Goal: Communication & Community: Answer question/provide support

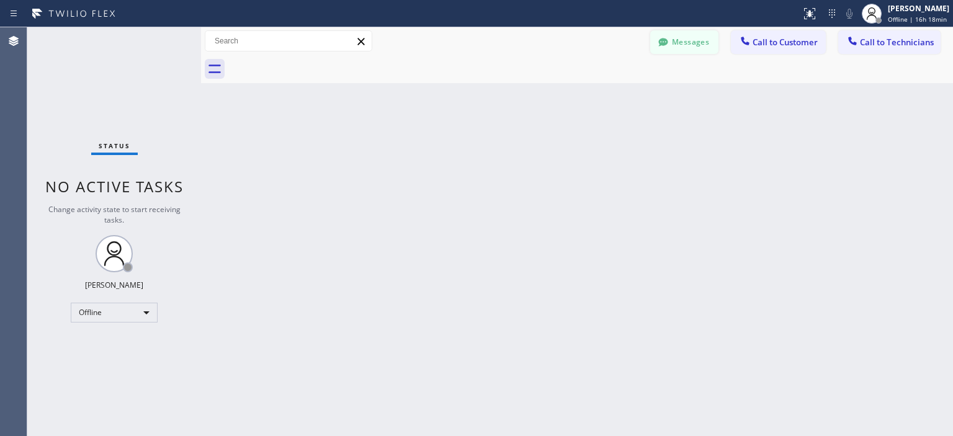
click at [689, 40] on button "Messages" at bounding box center [684, 42] width 68 height 24
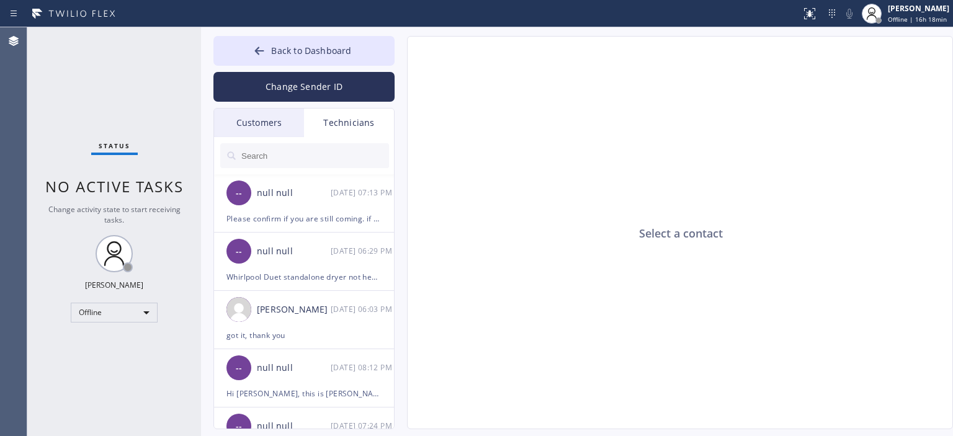
click at [268, 120] on div "Customers" at bounding box center [259, 123] width 90 height 29
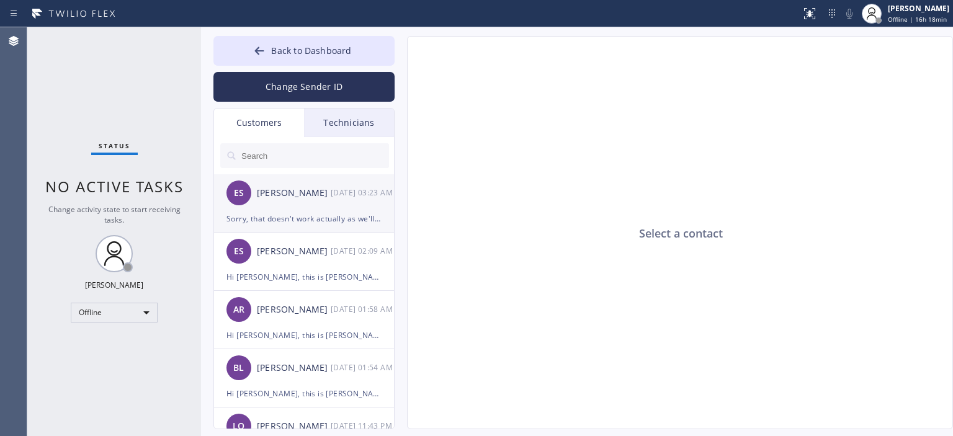
click at [365, 200] on div "ES Elizabeth Sandell 09/25 03:23 AM" at bounding box center [304, 192] width 181 height 37
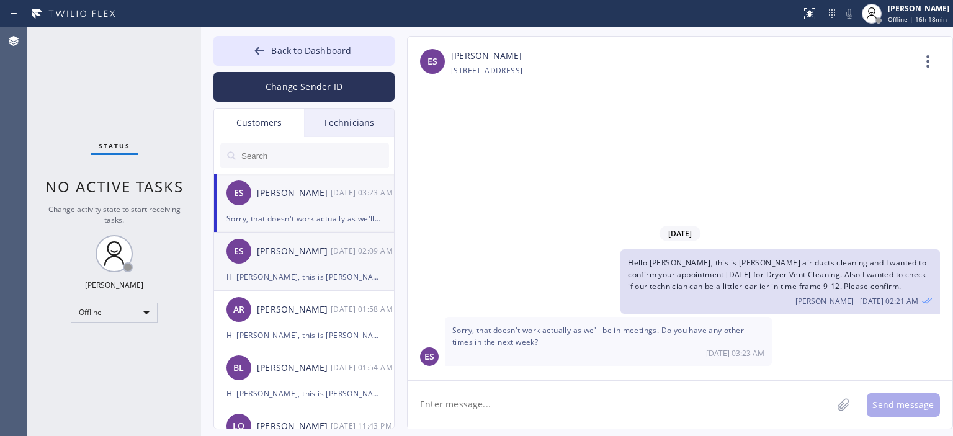
click at [352, 270] on div "Hi Enrico, this is Tom with 5 Star Air. Just following up regarding the air duc…" at bounding box center [303, 277] width 155 height 14
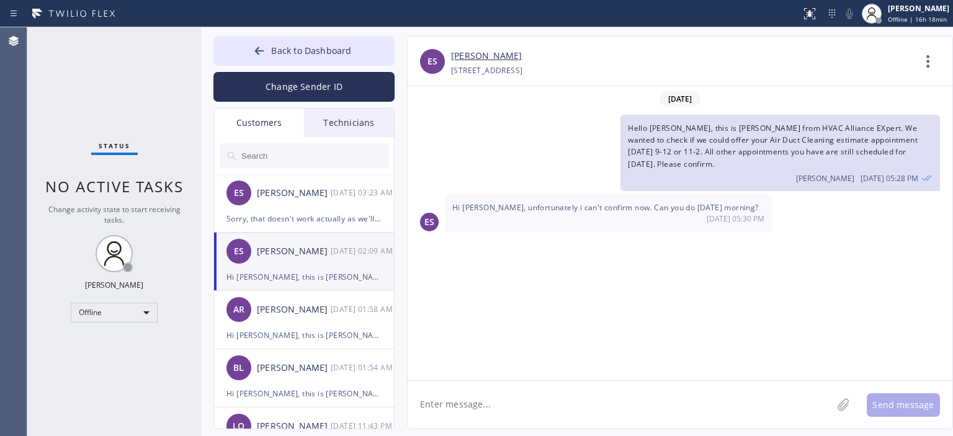
scroll to position [395, 0]
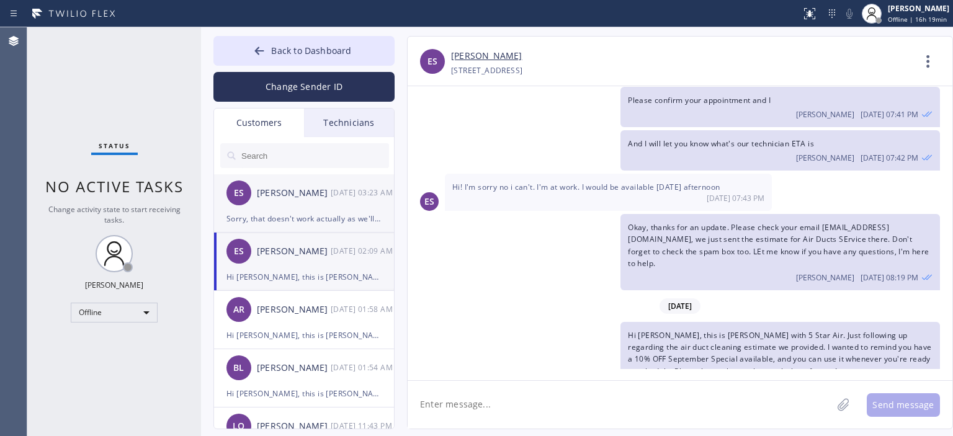
click at [310, 222] on div "Sorry, that doesn't work actually as we'll be in meetings. Do you have any othe…" at bounding box center [303, 219] width 155 height 14
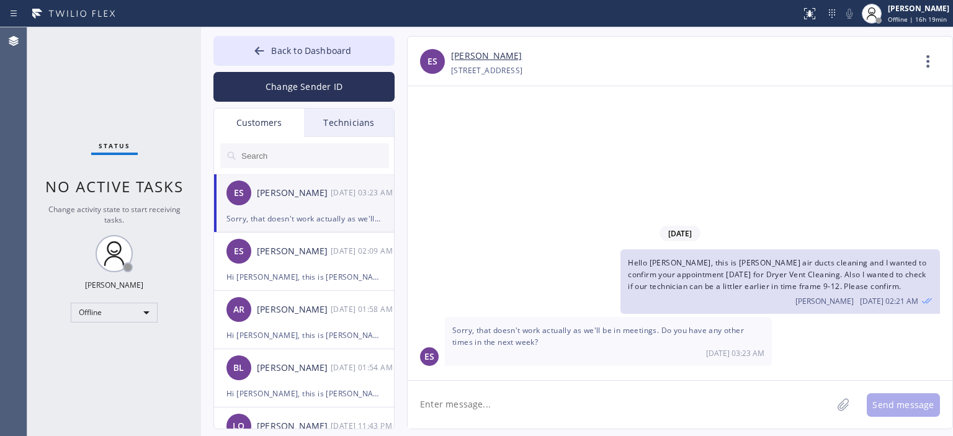
scroll to position [0, 0]
click at [122, 312] on div "Offline" at bounding box center [114, 313] width 87 height 20
click at [126, 344] on li "Available" at bounding box center [113, 344] width 84 height 15
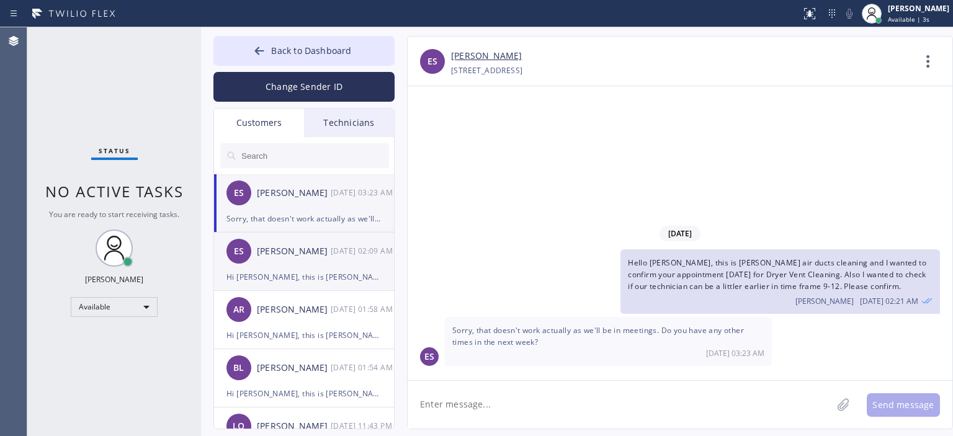
click at [351, 256] on div "09/25 02:09 AM" at bounding box center [363, 251] width 65 height 14
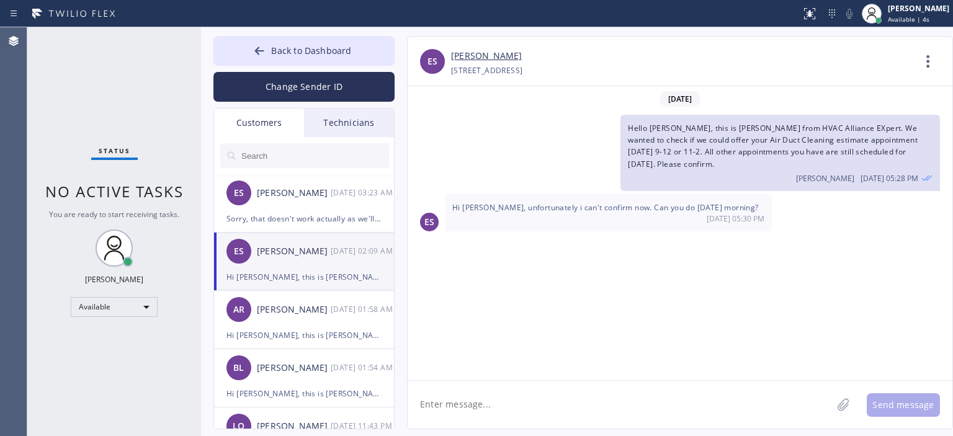
scroll to position [395, 0]
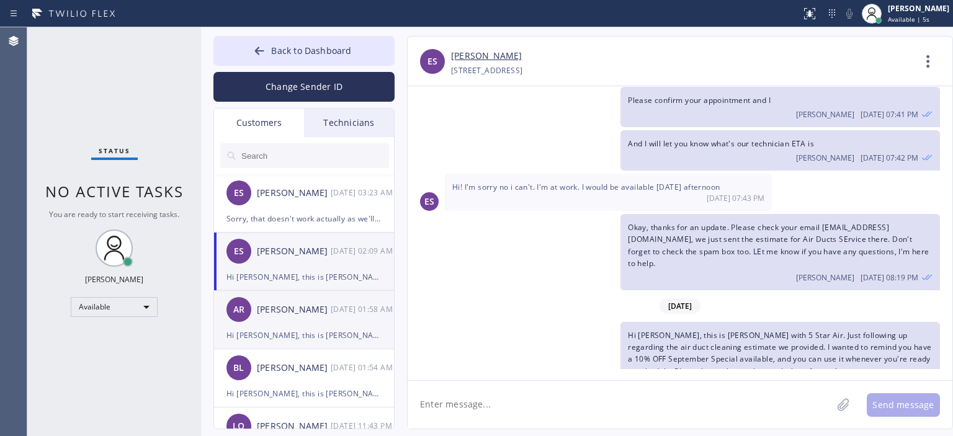
click at [333, 314] on div "09/25 01:58 AM" at bounding box center [363, 309] width 65 height 14
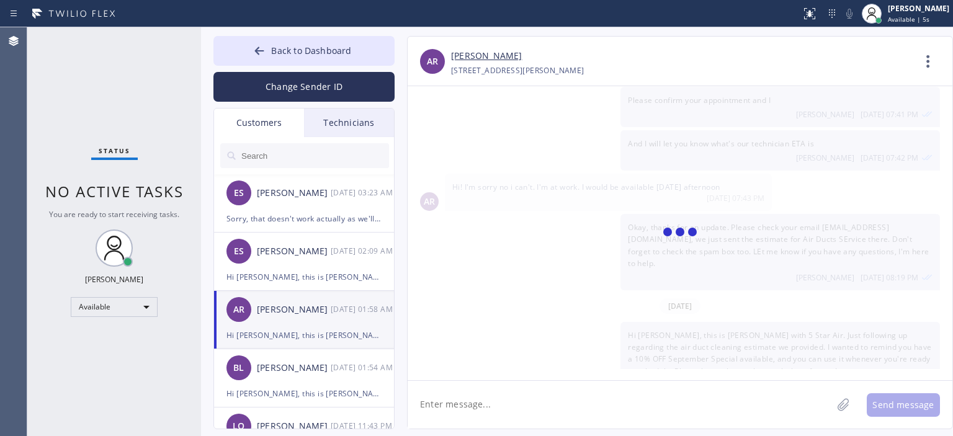
scroll to position [0, 0]
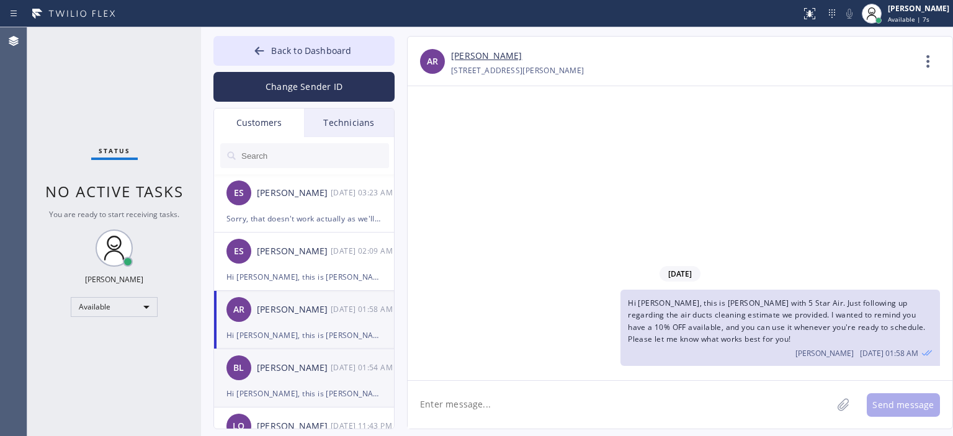
click at [333, 372] on div "09/25 01:54 AM" at bounding box center [363, 367] width 65 height 14
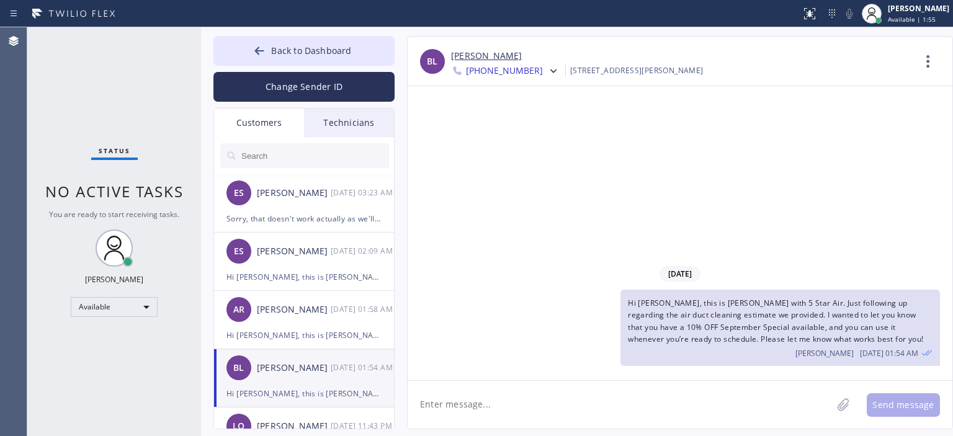
click at [933, 230] on div "09/25/2025 Hi Bridgette, this is Tom with 5 Star Air. Just following up regardi…" at bounding box center [680, 233] width 545 height 294
click at [334, 213] on div "Sorry, that doesn't work actually as we'll be in meetings. Do you have any othe…" at bounding box center [303, 219] width 155 height 14
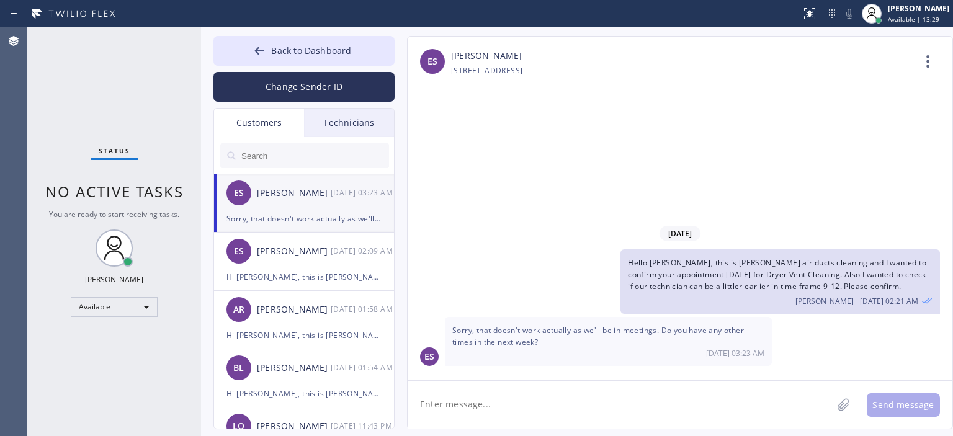
click at [65, 85] on div "Status No active tasks You are ready to start receiving tasks. Vasyl Kuzmenko A…" at bounding box center [114, 231] width 174 height 409
